Goal: Task Accomplishment & Management: Manage account settings

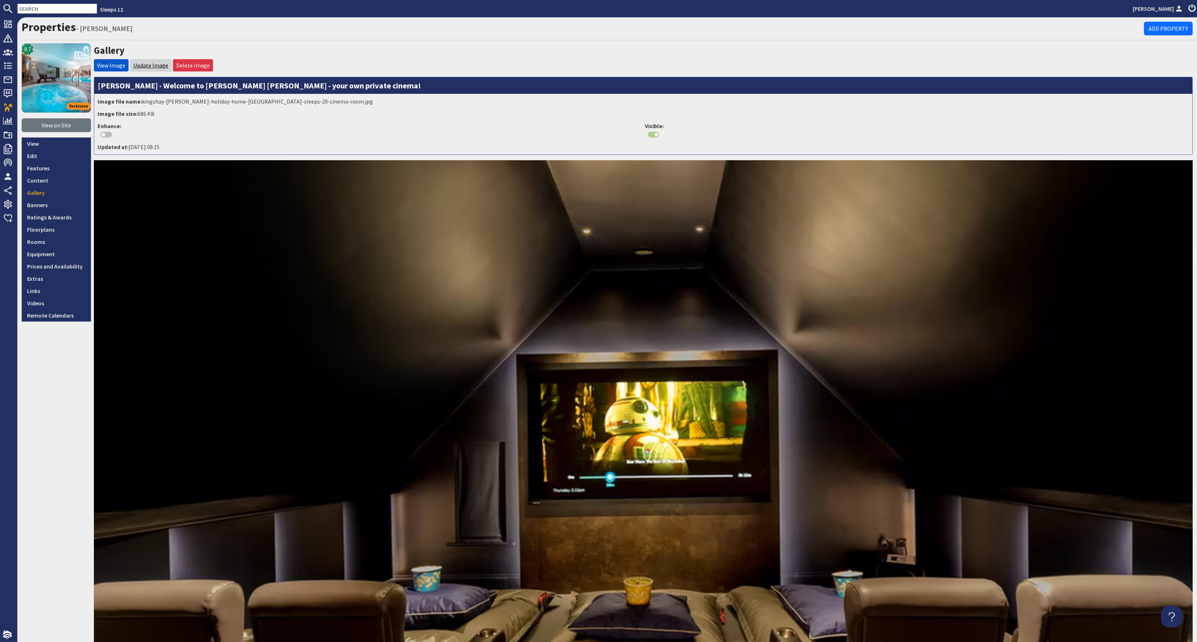
click at [148, 65] on link "Update Image" at bounding box center [150, 65] width 35 height 7
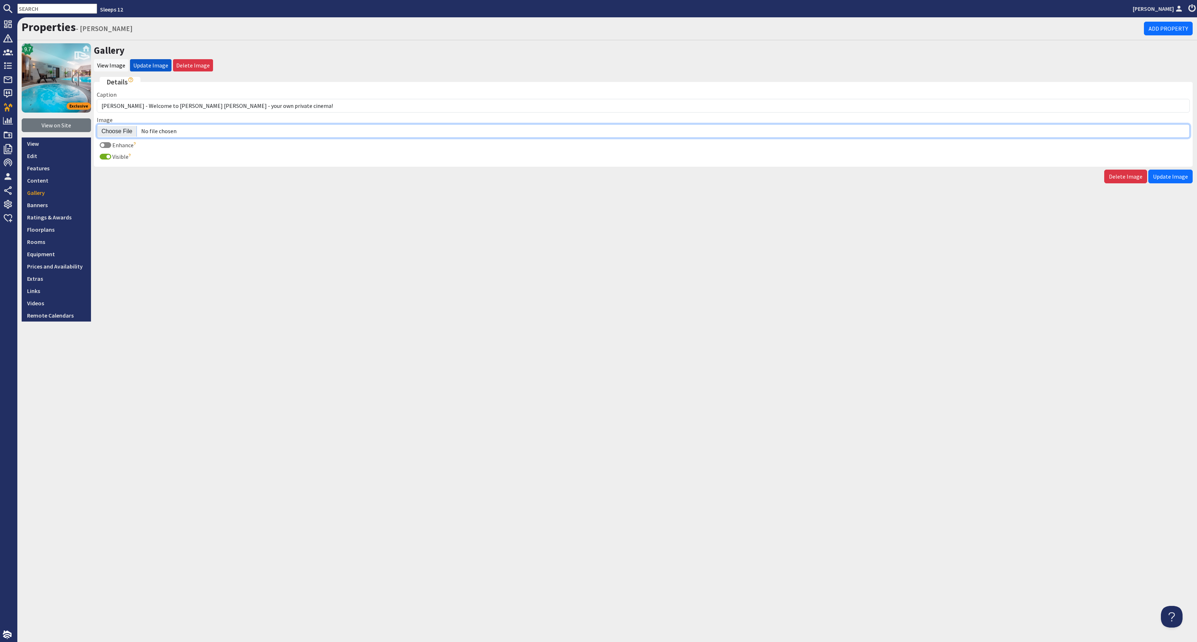
click at [123, 126] on input "Image" at bounding box center [643, 131] width 1093 height 14
type input "C:\fakepath\kingshay-barton-large-holiday-home-group-accommodation-sleeps-17.jpg"
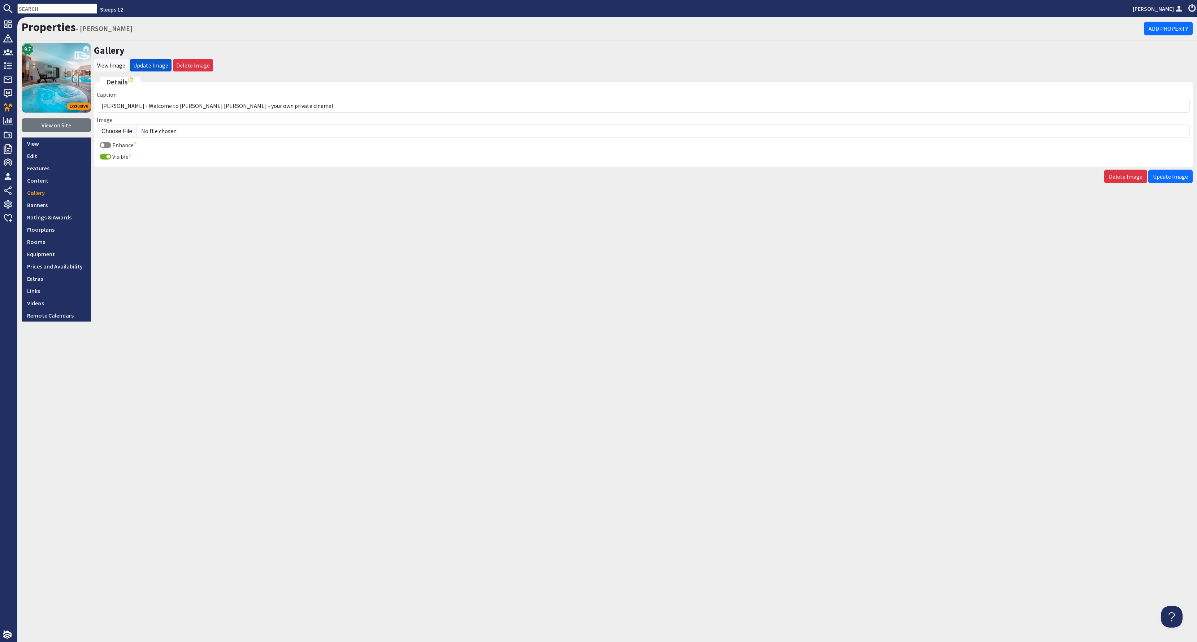
click at [1167, 175] on span "Update Image" at bounding box center [1170, 176] width 35 height 7
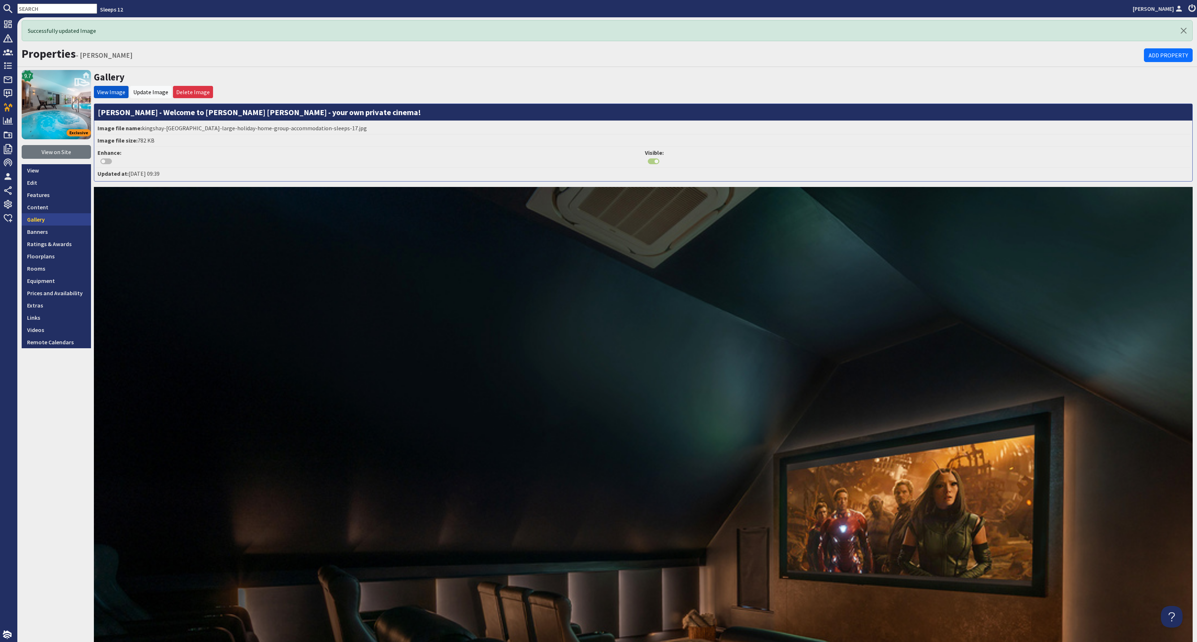
click at [61, 221] on link "Gallery" at bounding box center [56, 219] width 69 height 12
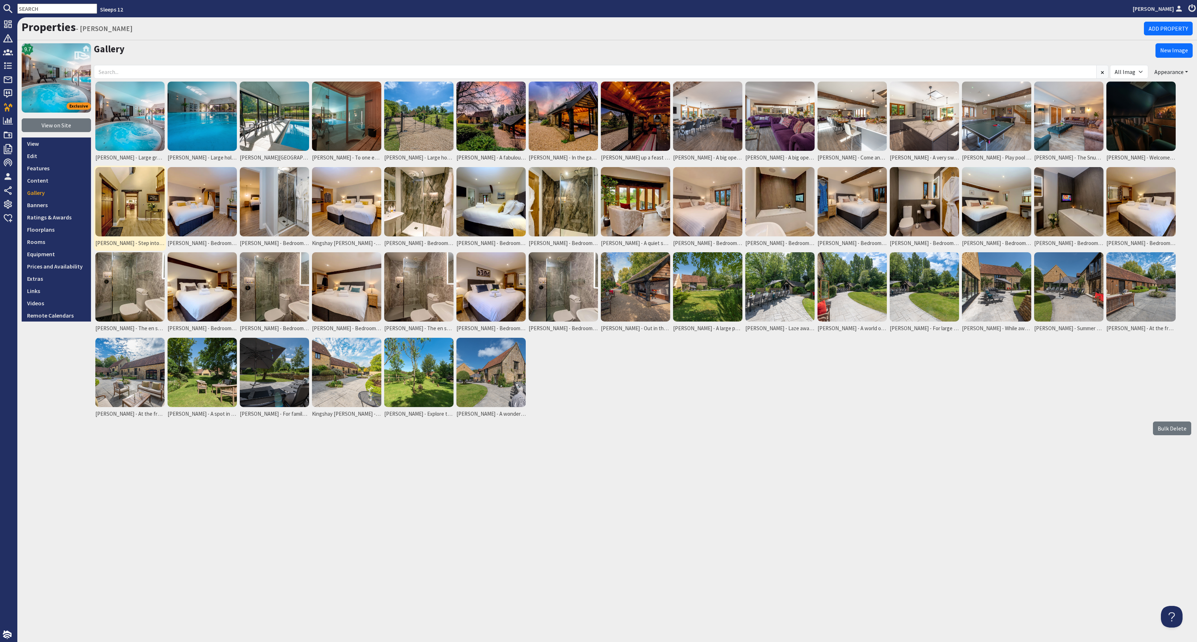
click at [131, 203] on img at bounding box center [129, 201] width 69 height 69
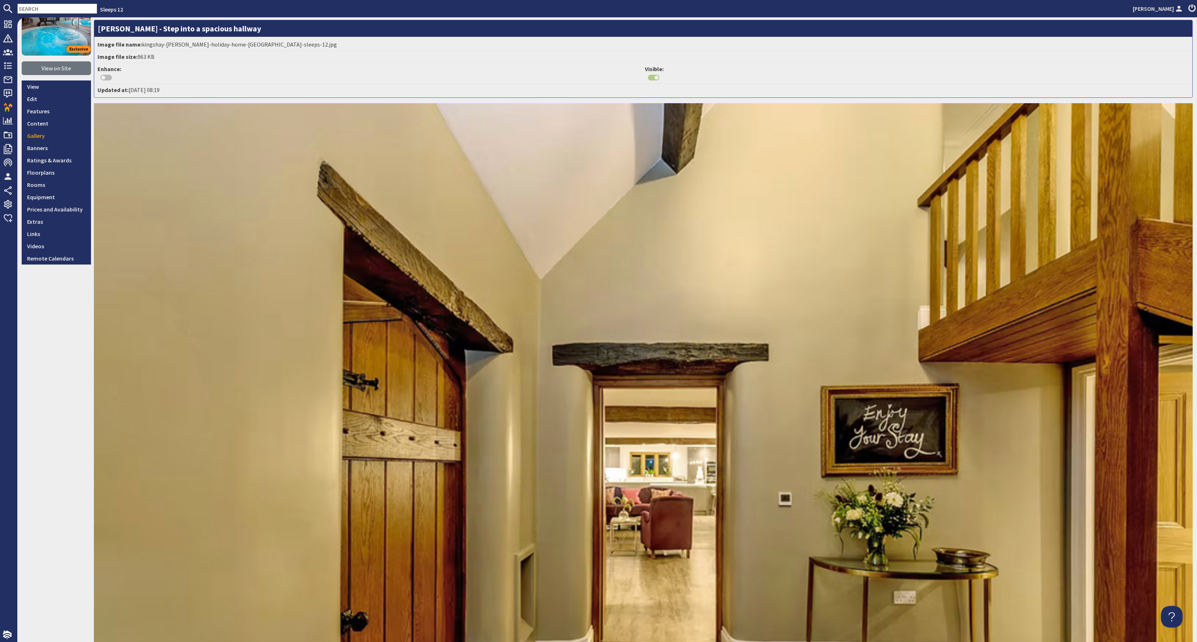
scroll to position [9, 0]
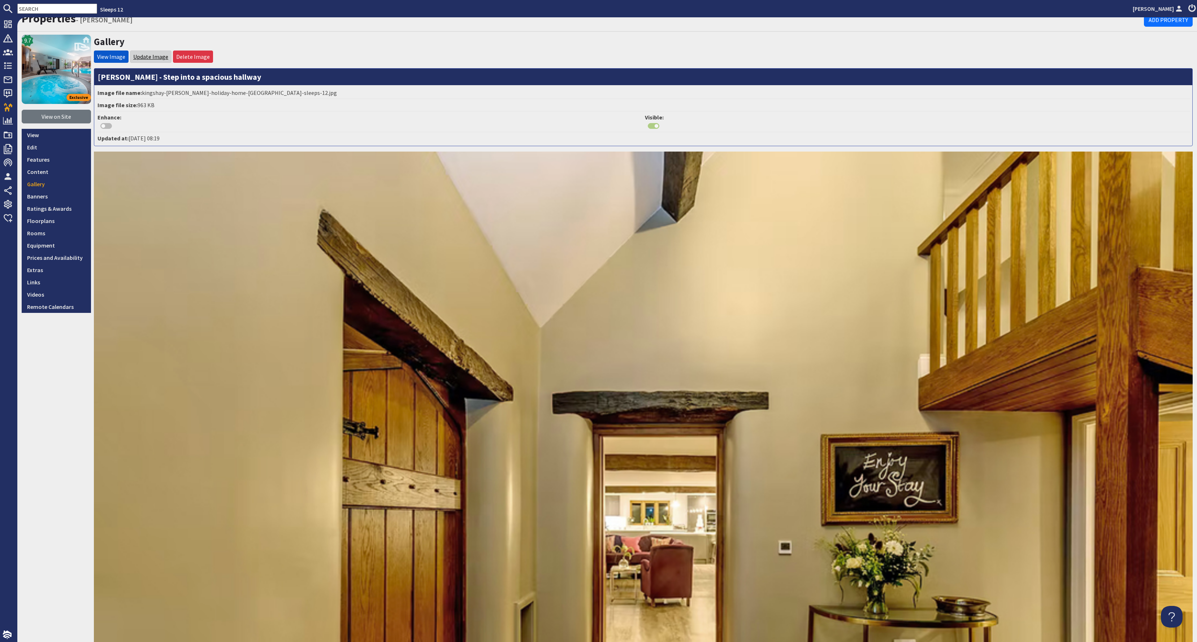
click at [145, 56] on link "Update Image" at bounding box center [150, 56] width 35 height 7
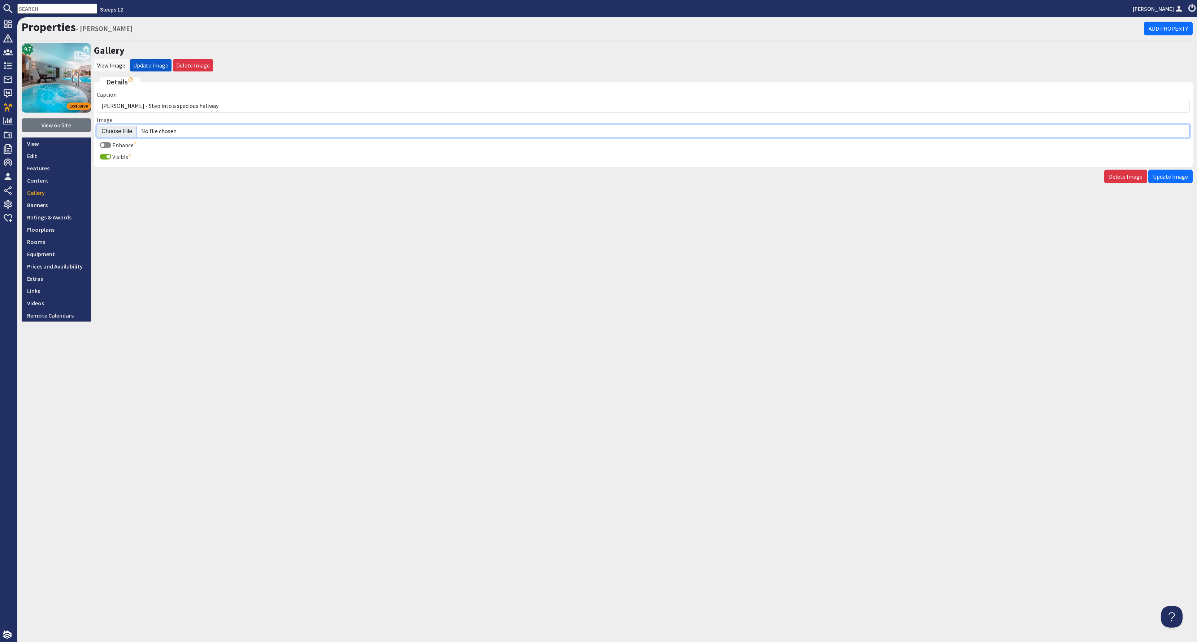
click at [123, 127] on input "Image" at bounding box center [643, 131] width 1093 height 14
type input "C:\fakepath\kingshay-barton-large-holiday-home-group-accommodation-sleeps-18.jpg"
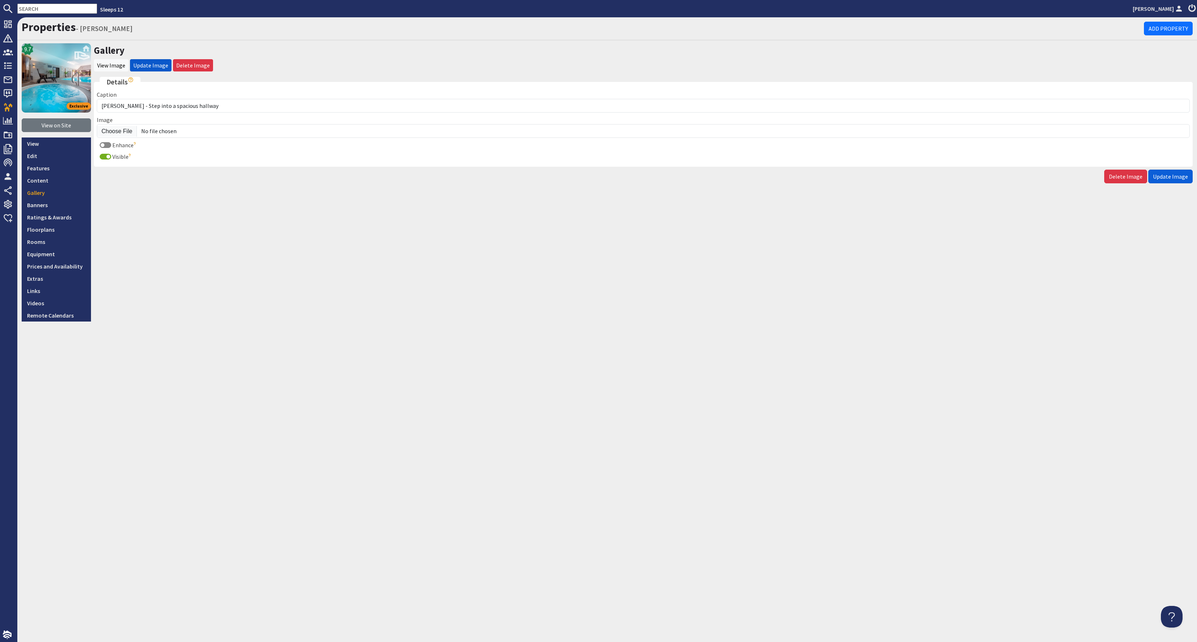
click at [1174, 173] on span "Update Image" at bounding box center [1170, 176] width 35 height 7
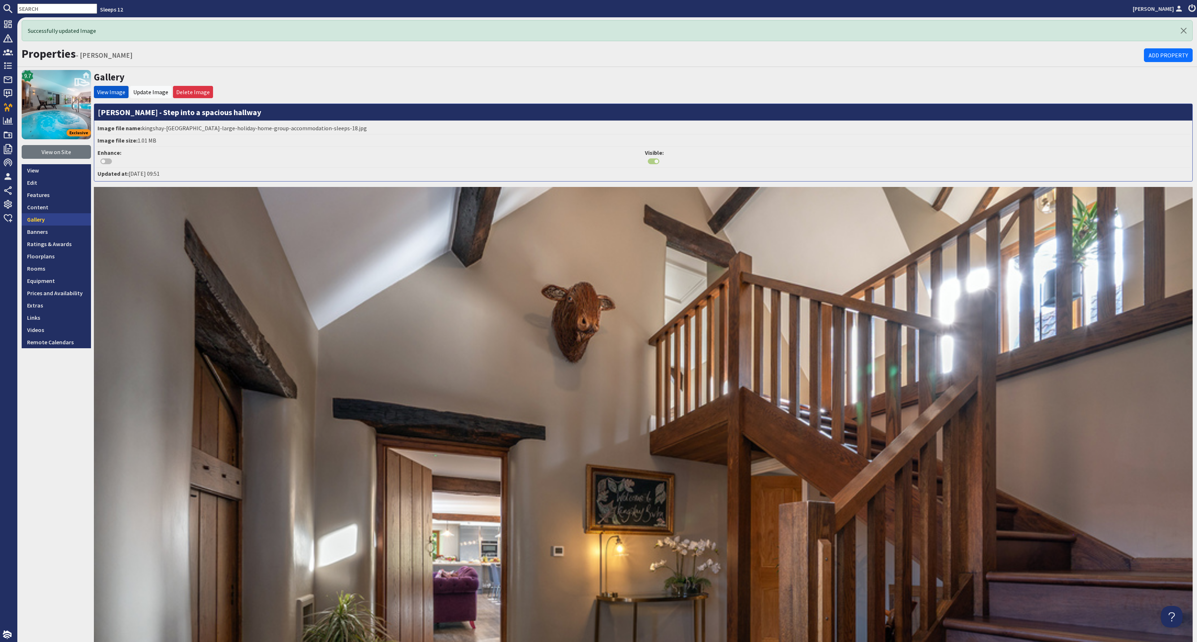
click at [60, 222] on link "Gallery" at bounding box center [56, 219] width 69 height 12
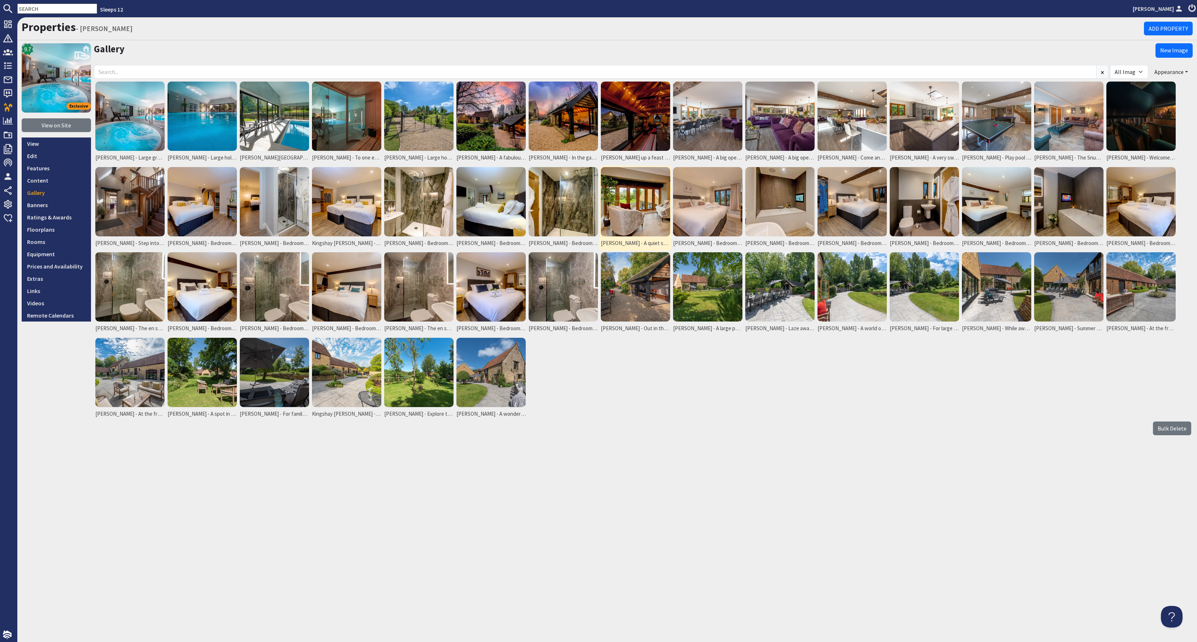
click at [643, 179] on img at bounding box center [635, 201] width 69 height 69
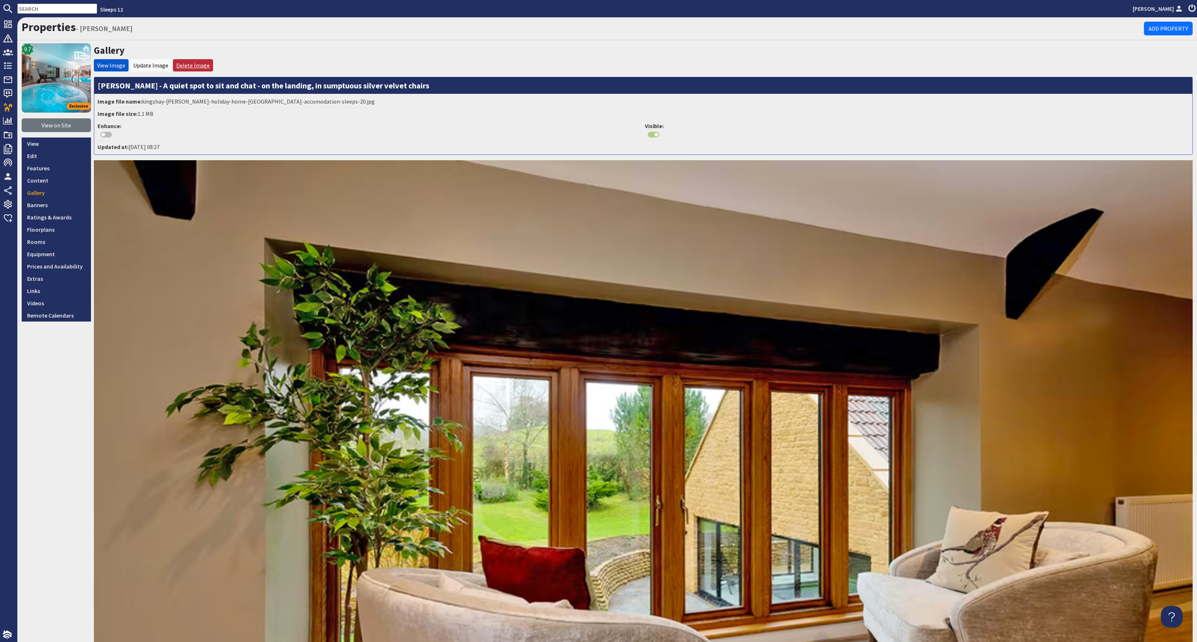
click at [186, 64] on link "Delete Image" at bounding box center [193, 65] width 34 height 7
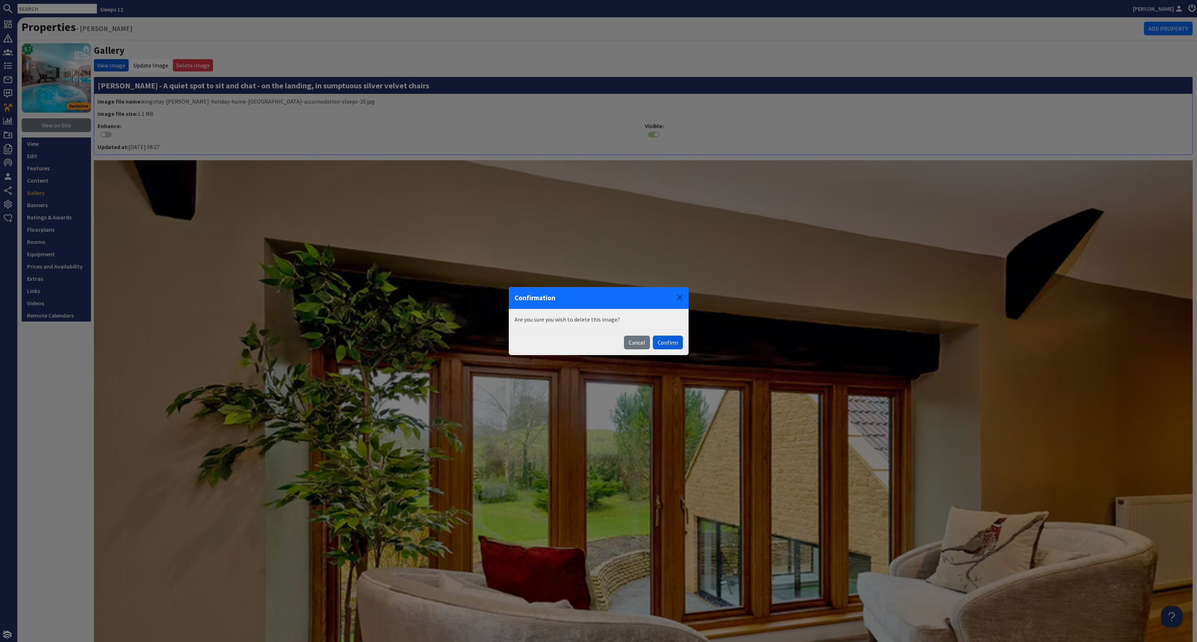
click at [672, 339] on button "Confirm" at bounding box center [668, 343] width 30 height 14
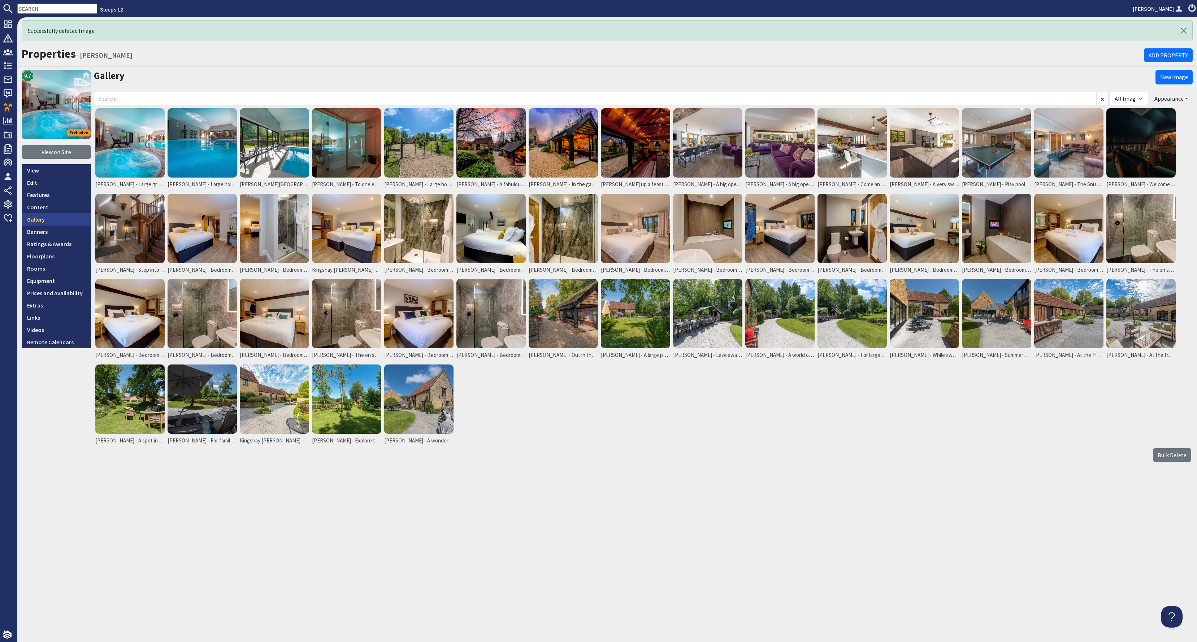
click at [57, 216] on link "Gallery" at bounding box center [56, 219] width 69 height 12
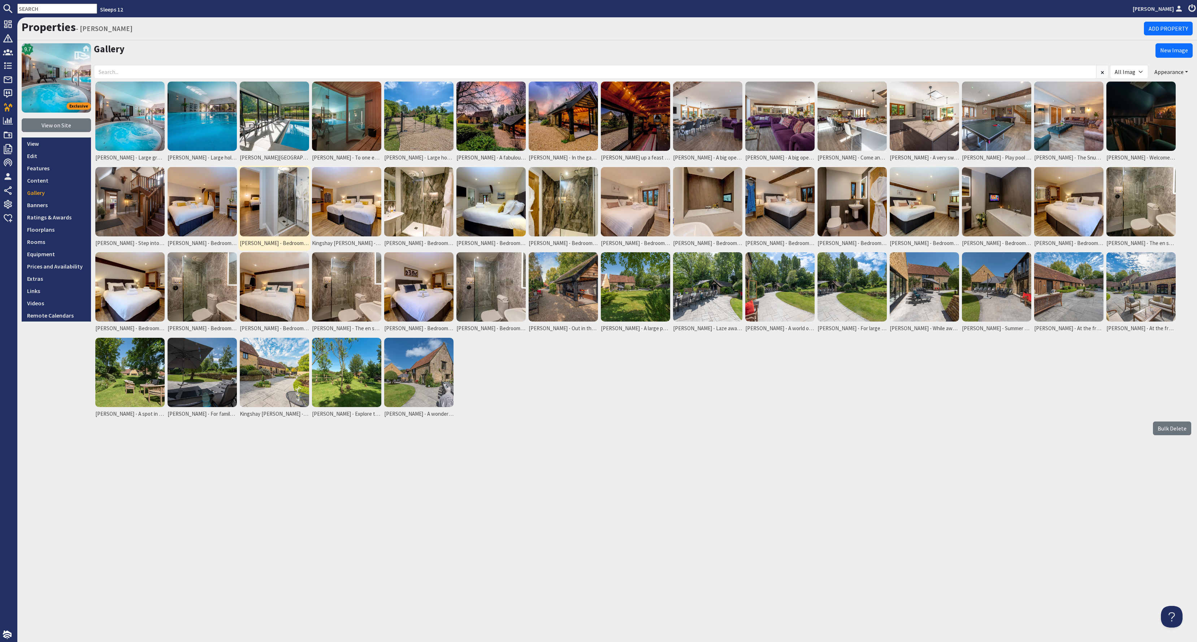
click at [248, 212] on img at bounding box center [274, 201] width 69 height 69
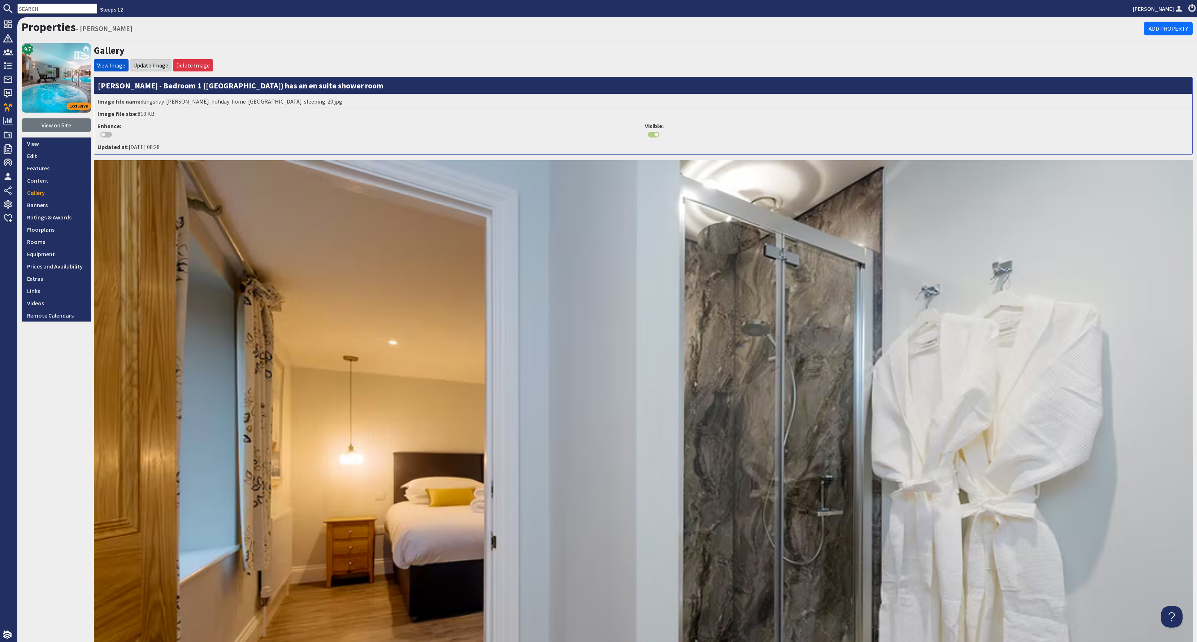
click at [151, 66] on link "Update Image" at bounding box center [150, 65] width 35 height 7
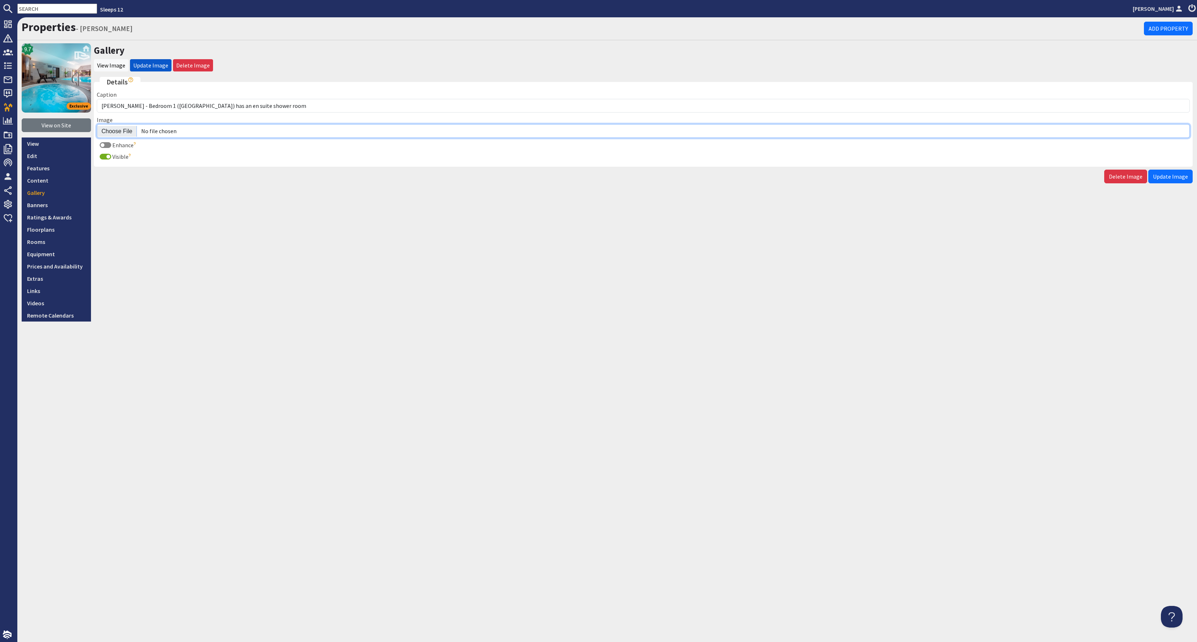
click at [114, 126] on input "Image" at bounding box center [643, 131] width 1093 height 14
type input "C:\fakepath\kingshay-barton-large-holiday-home-group-accommodation-sleeps-19.jpg"
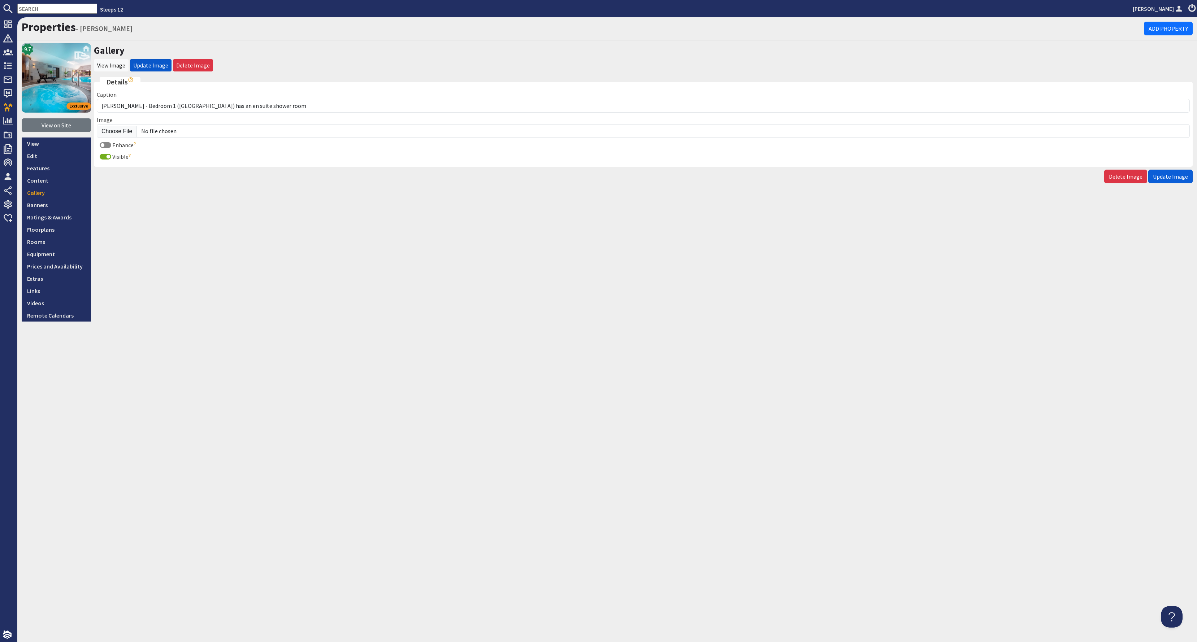
click at [1180, 175] on span "Update Image" at bounding box center [1170, 176] width 35 height 7
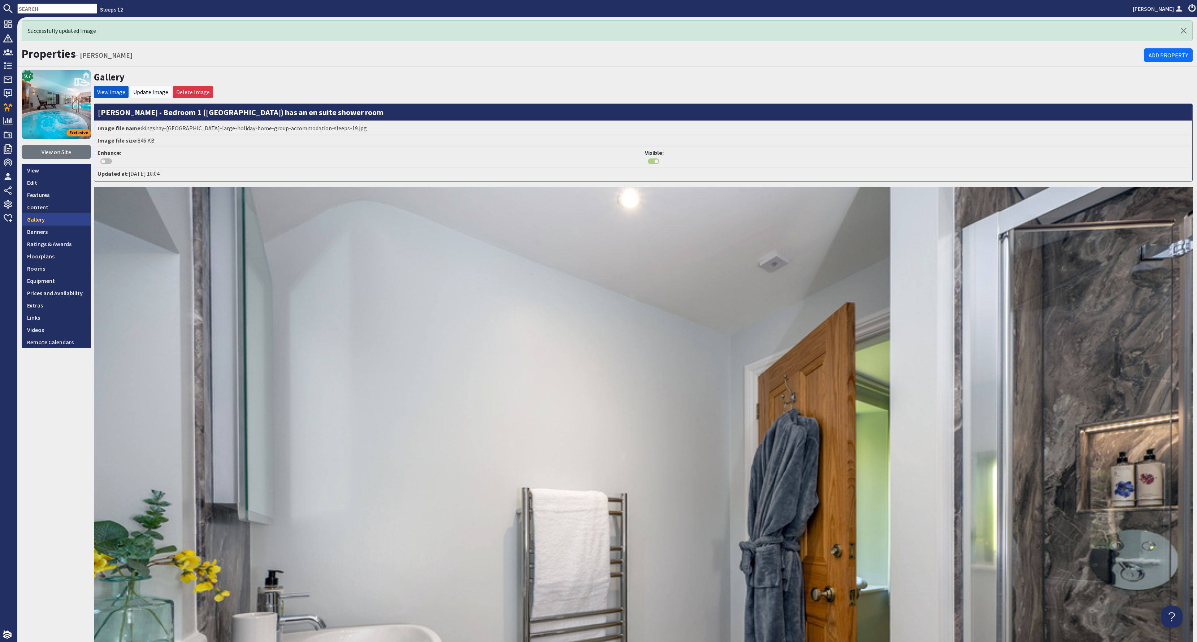
click at [54, 218] on link "Gallery" at bounding box center [56, 219] width 69 height 12
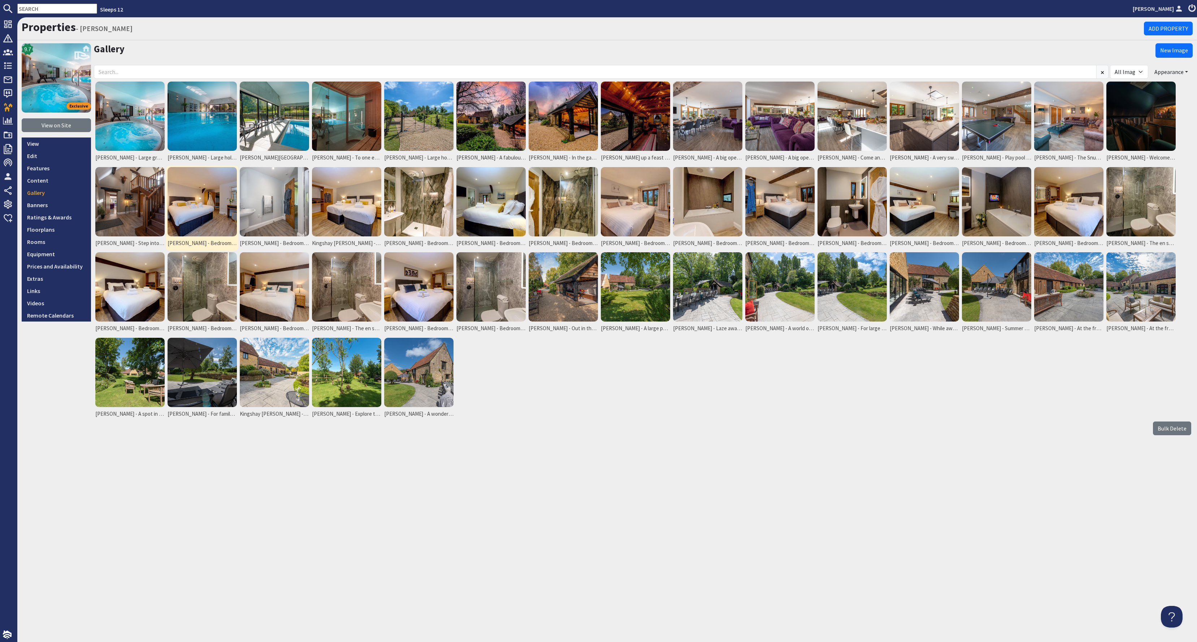
click at [207, 199] on img at bounding box center [202, 201] width 69 height 69
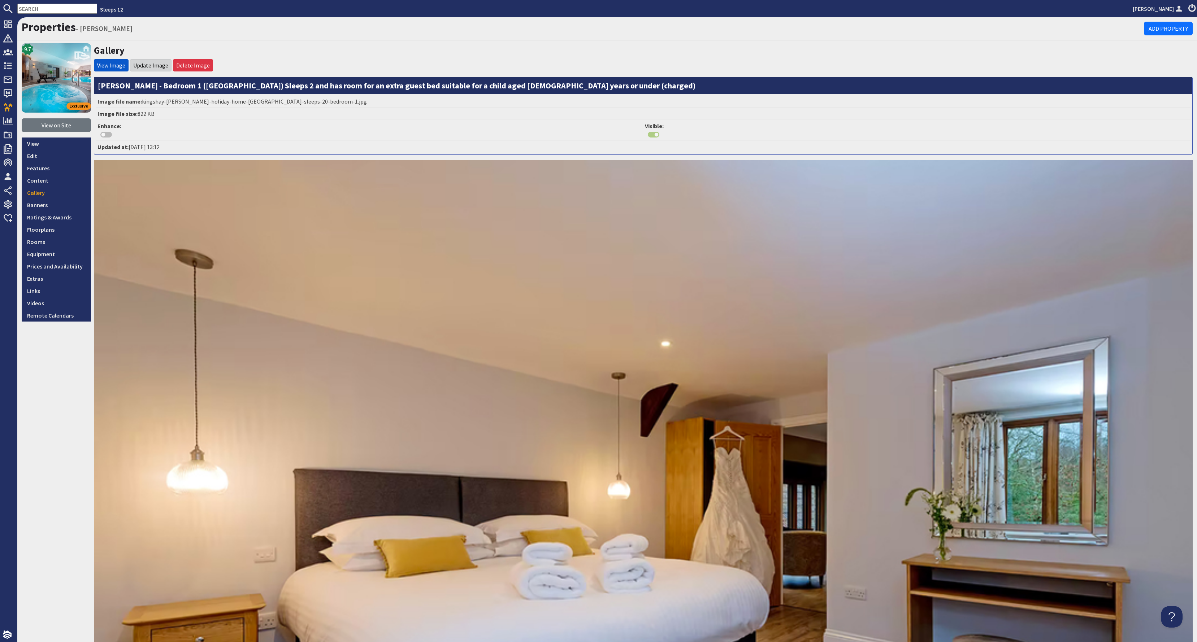
click at [149, 66] on link "Update Image" at bounding box center [150, 65] width 35 height 7
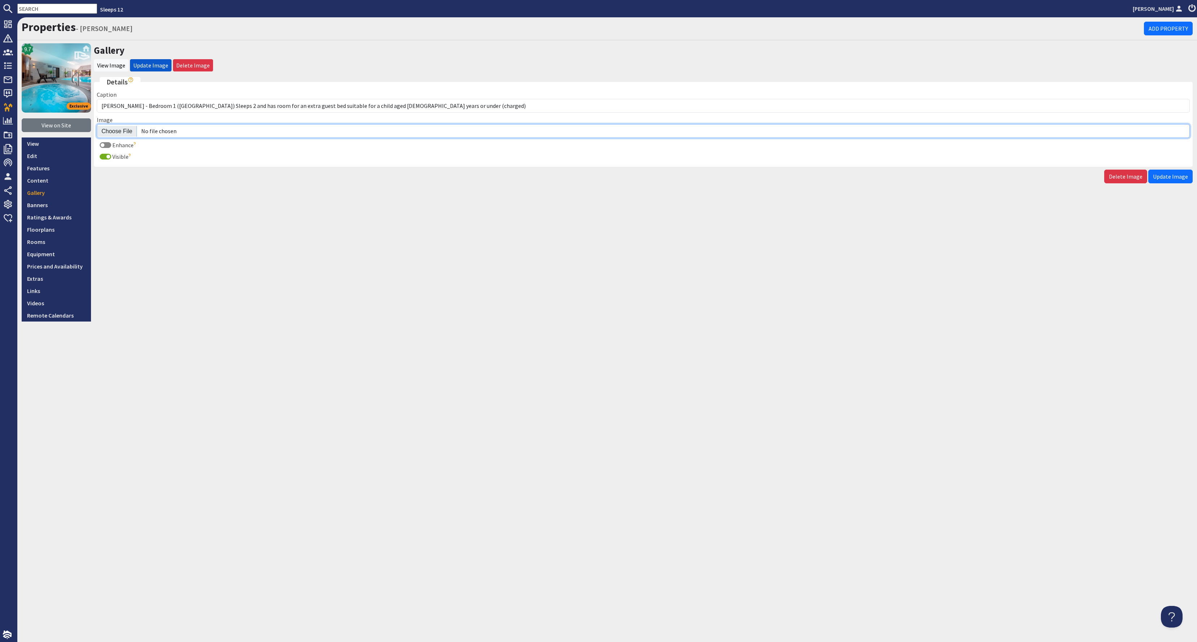
click at [122, 129] on input "Image" at bounding box center [643, 131] width 1093 height 14
type input "C:\fakepath\kingshay-barton-large-holiday-home-group-accommodation-sleeps-20.jpg"
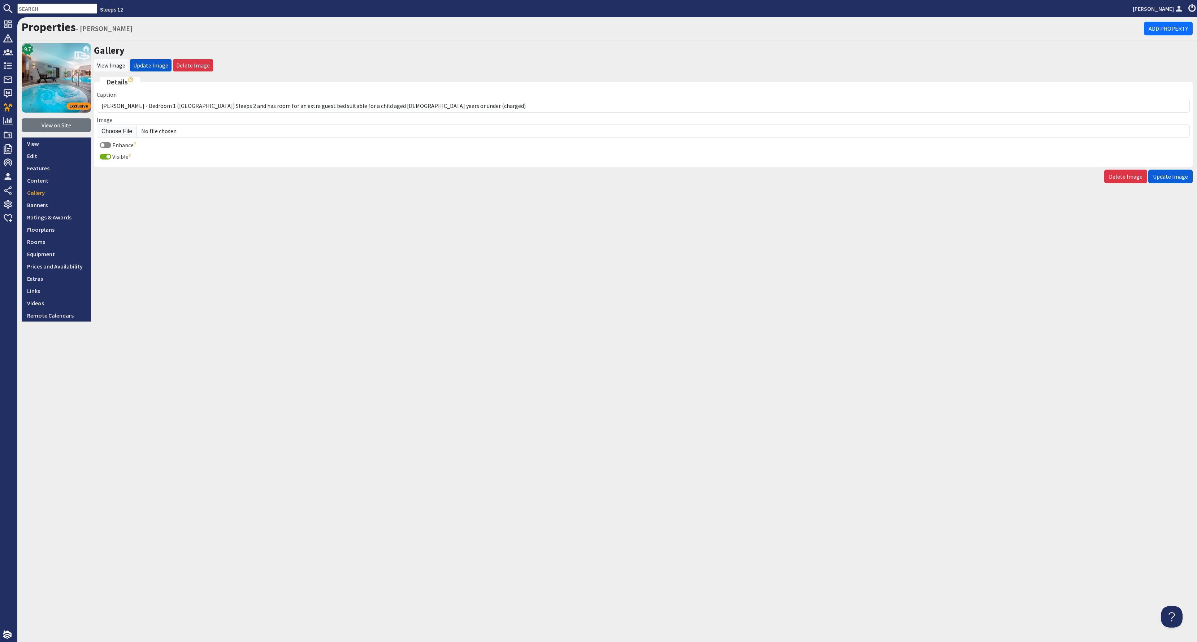
click at [1174, 173] on span "Update Image" at bounding box center [1170, 176] width 35 height 7
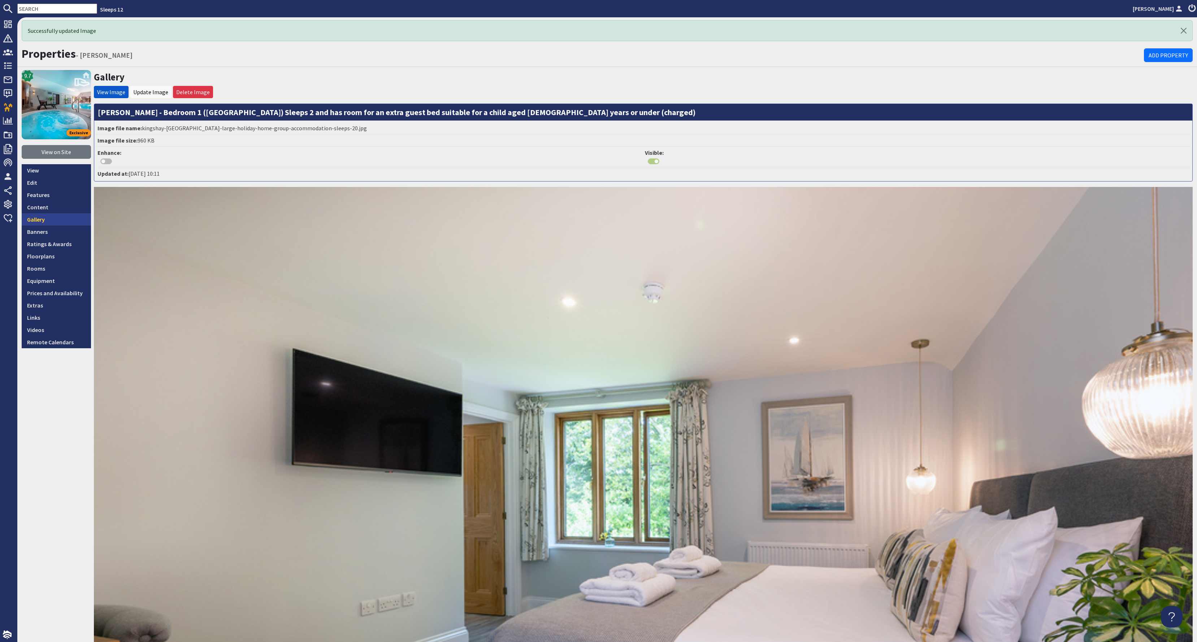
click at [49, 220] on link "Gallery" at bounding box center [56, 219] width 69 height 12
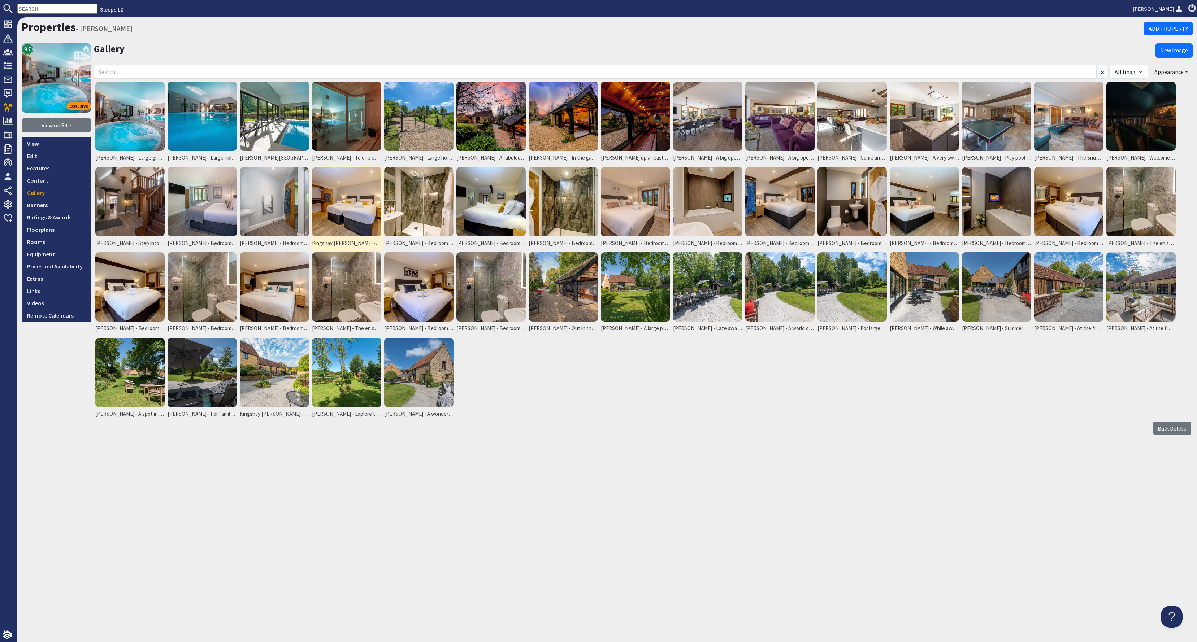
click at [319, 209] on img at bounding box center [346, 201] width 69 height 69
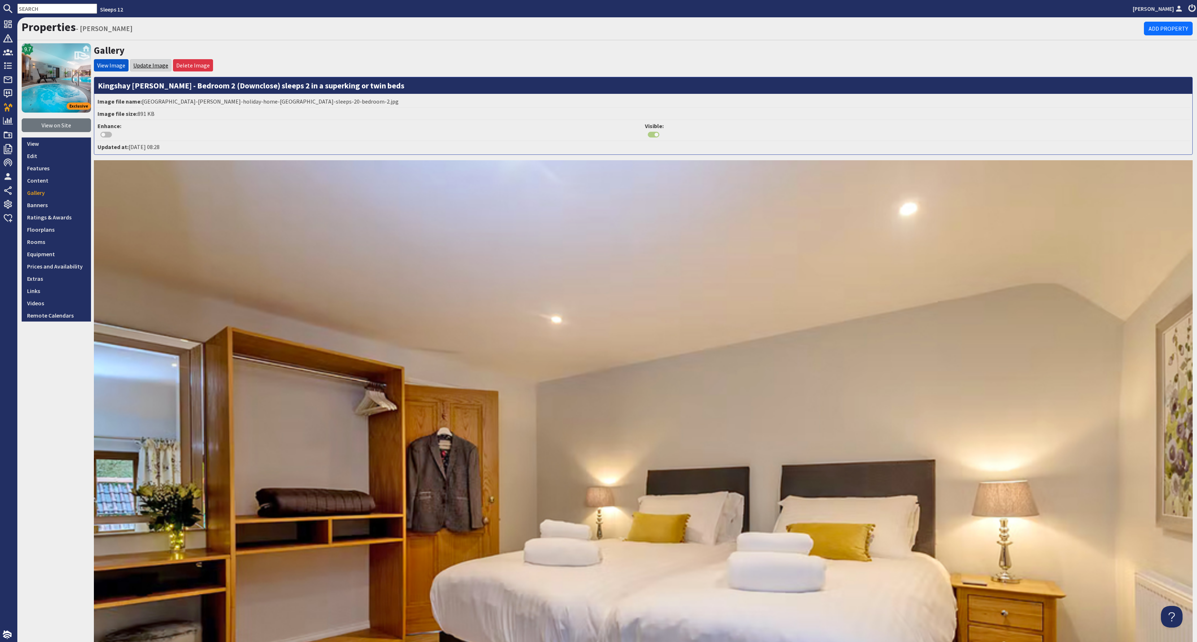
click at [137, 62] on link "Update Image" at bounding box center [150, 65] width 35 height 7
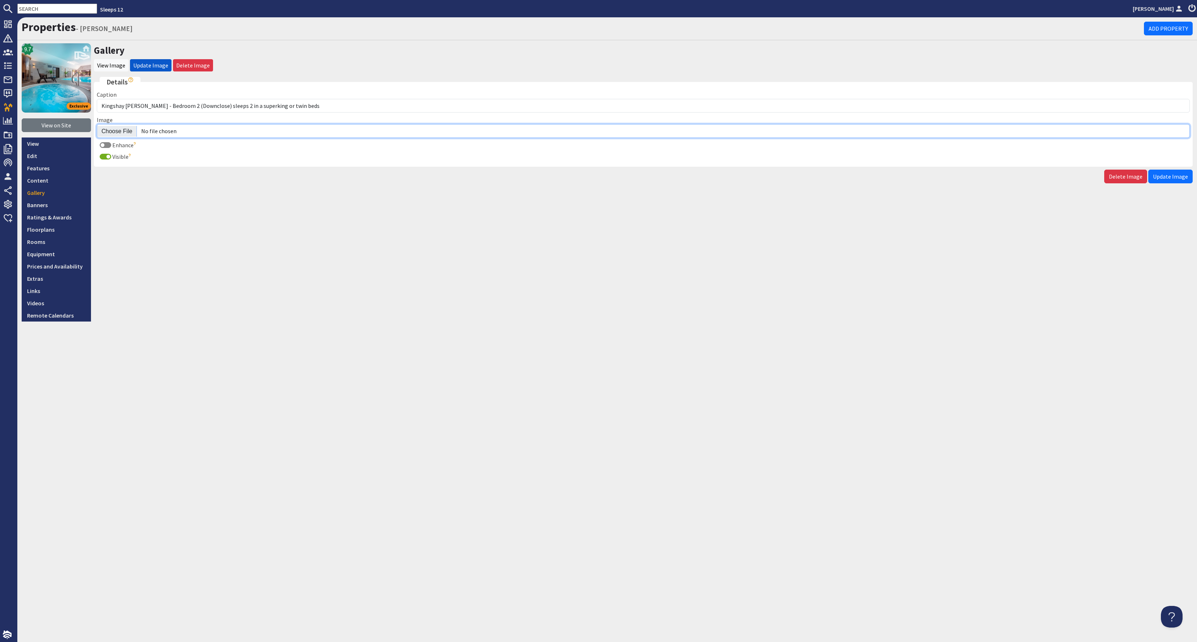
click at [118, 132] on input "Image" at bounding box center [643, 131] width 1093 height 14
type input "C:\fakepath\kingshay-barton-large-holiday-home-group-accommodation-sleeping-12.…"
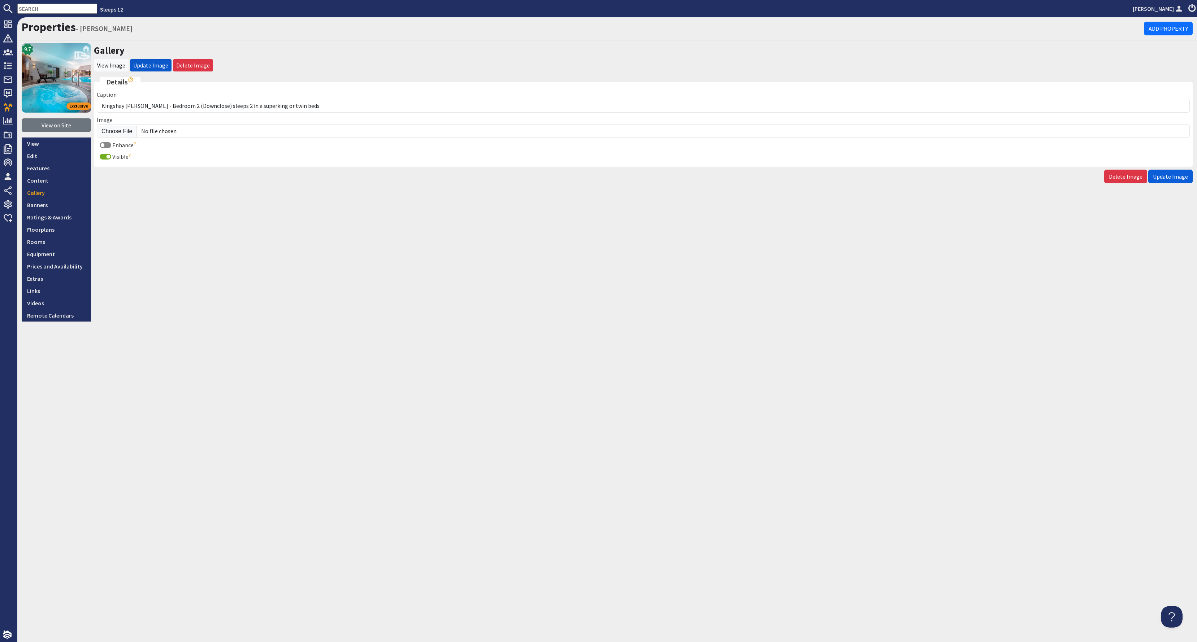
click at [1171, 180] on button "Update Image" at bounding box center [1170, 177] width 44 height 14
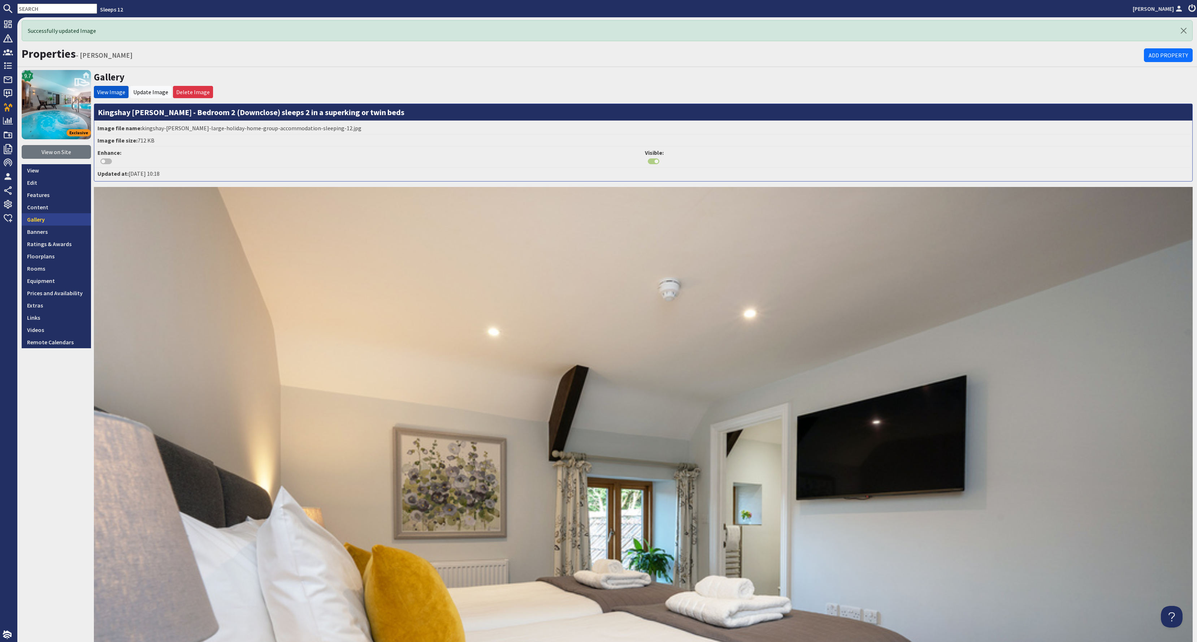
click at [68, 218] on link "Gallery" at bounding box center [56, 219] width 69 height 12
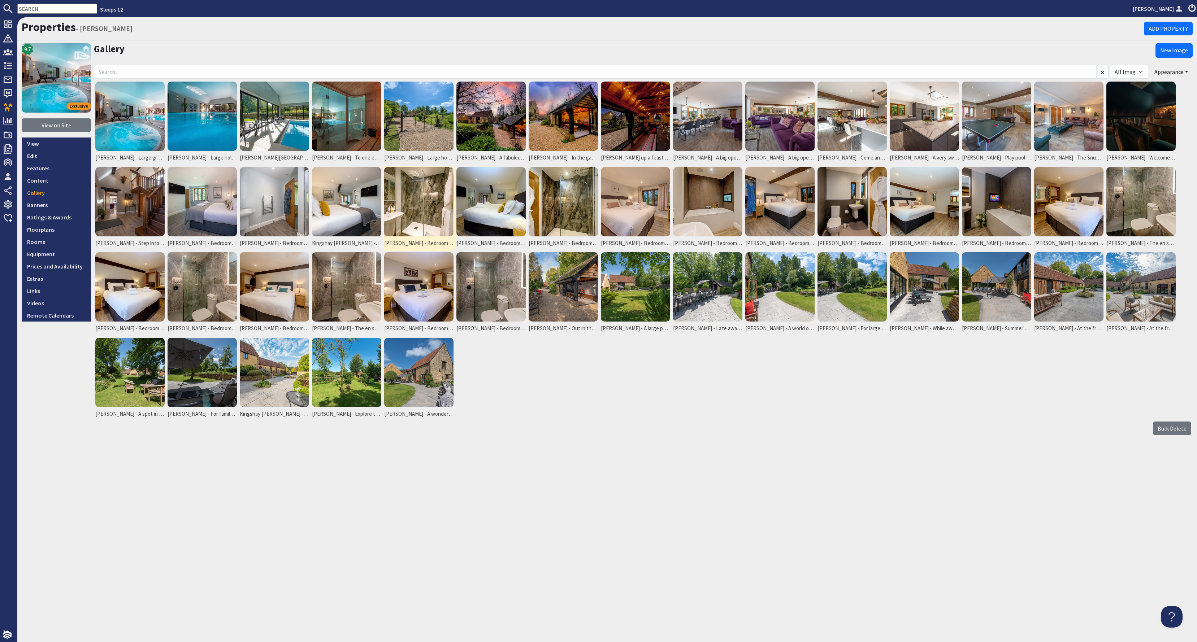
click at [436, 213] on img at bounding box center [418, 201] width 69 height 69
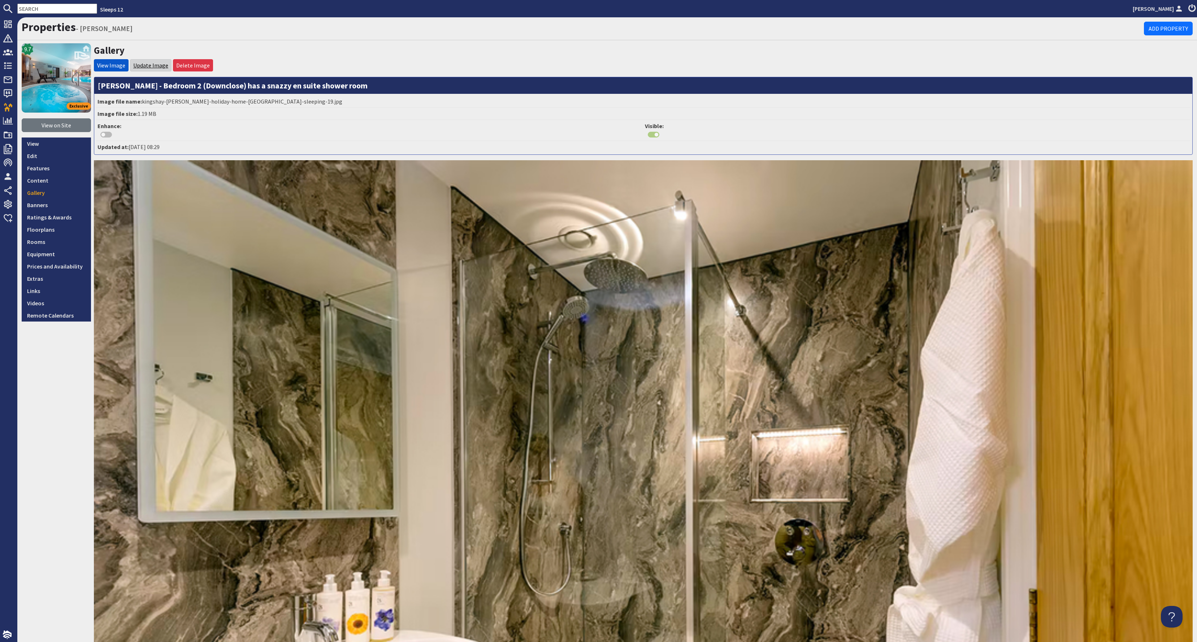
click at [159, 62] on link "Update Image" at bounding box center [150, 65] width 35 height 7
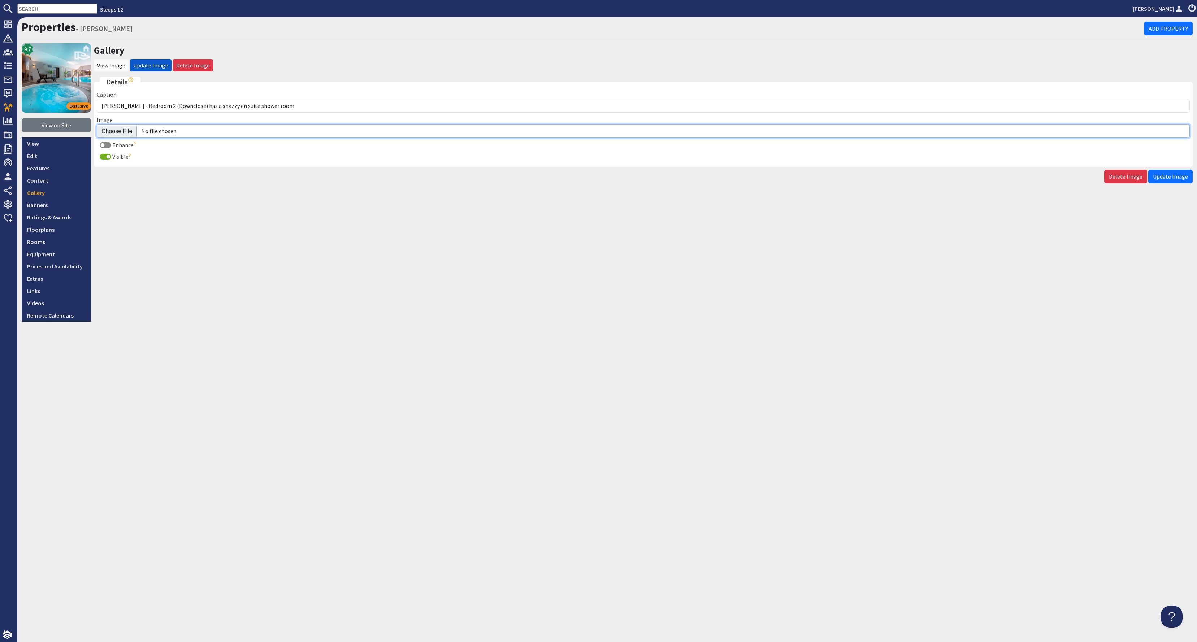
click at [116, 127] on input "Image" at bounding box center [643, 131] width 1093 height 14
type input "C:\fakepath\kingshay-[PERSON_NAME]-large-holiday-home-group-accommodation-sleep…"
click at [114, 129] on input "Image" at bounding box center [643, 131] width 1093 height 14
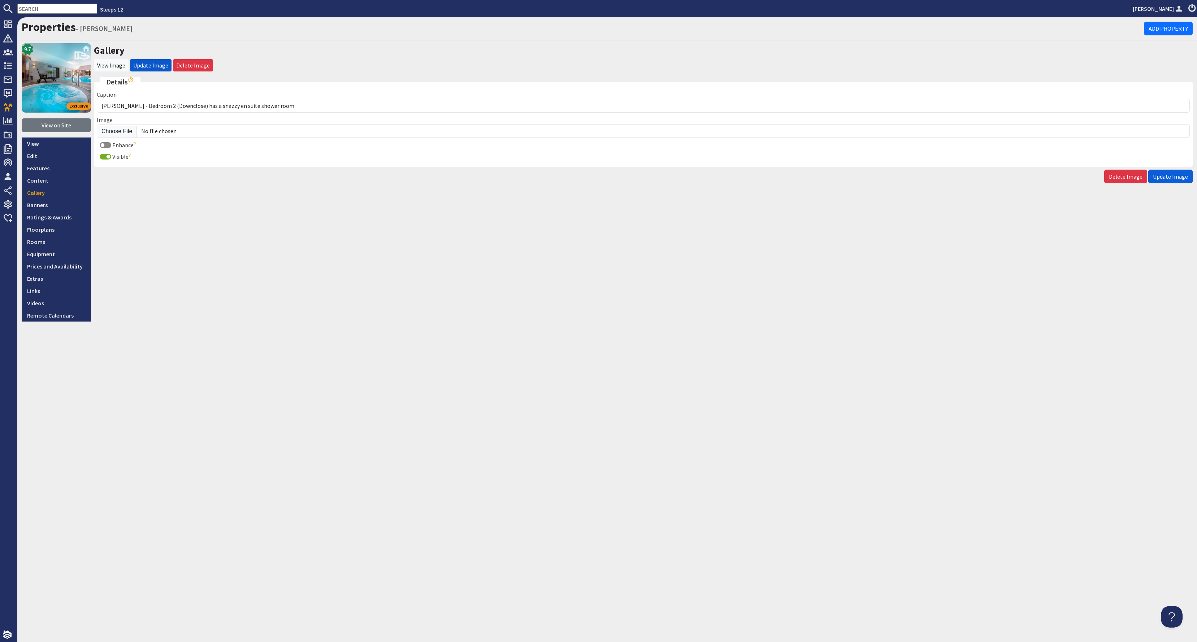
click at [1174, 174] on span "Update Image" at bounding box center [1170, 176] width 35 height 7
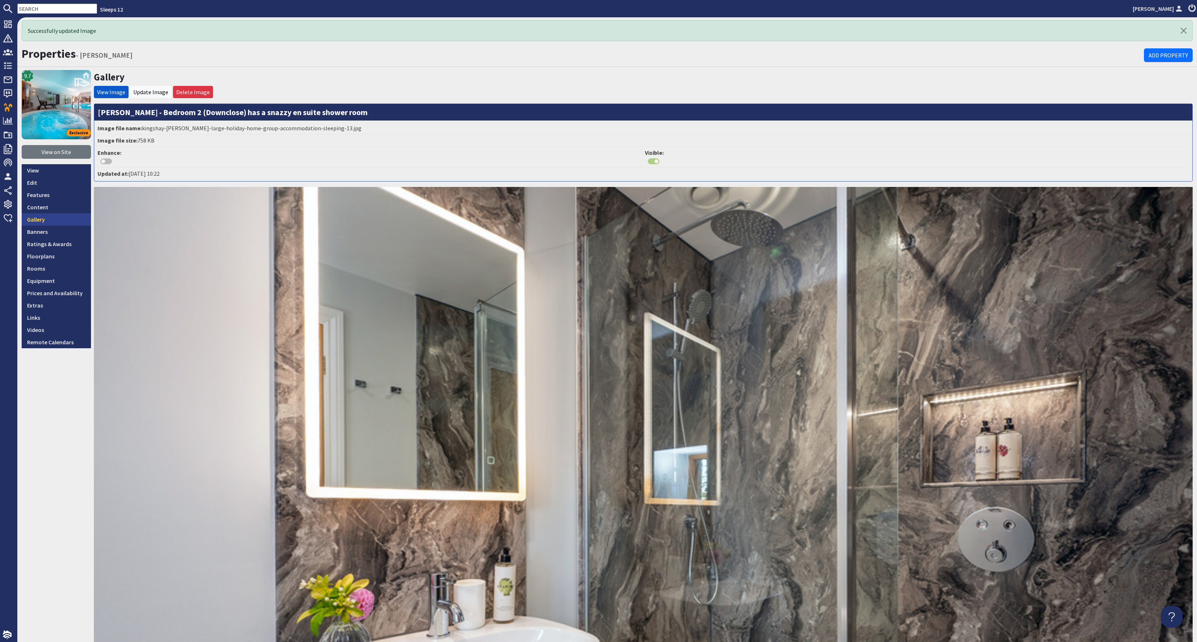
click at [62, 218] on link "Gallery" at bounding box center [56, 219] width 69 height 12
